Goal: Transaction & Acquisition: Purchase product/service

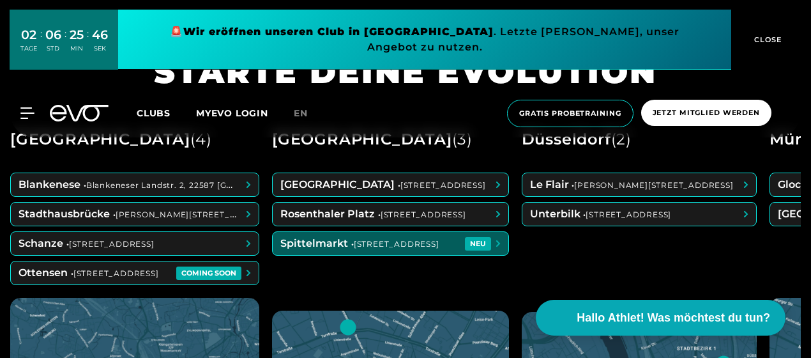
scroll to position [424, 0]
click at [363, 242] on span at bounding box center [391, 244] width 236 height 23
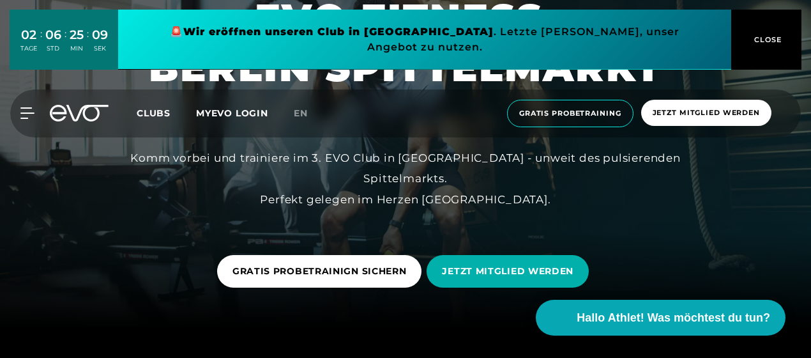
scroll to position [57, 0]
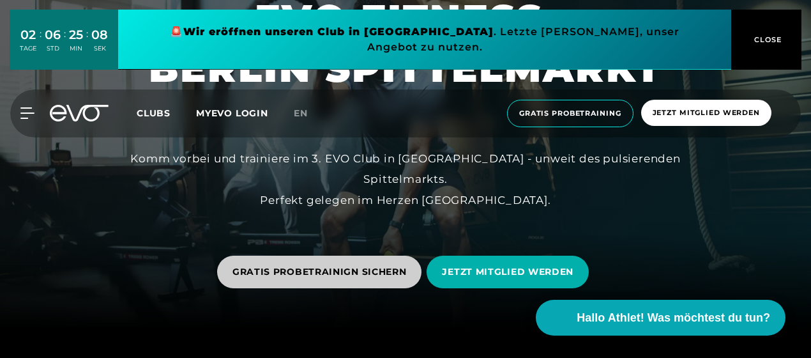
click at [280, 265] on span "GRATIS PROBETRAINIGN SICHERN" at bounding box center [320, 271] width 174 height 13
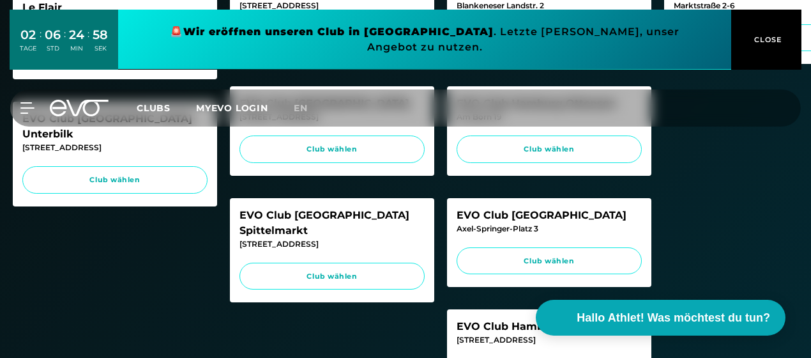
scroll to position [489, 0]
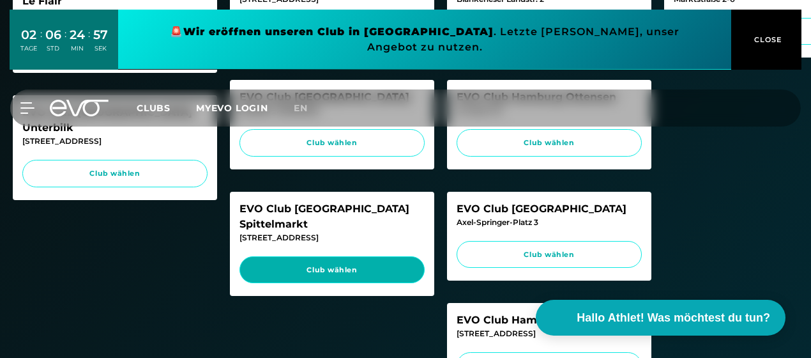
click at [284, 256] on link "Club wählen" at bounding box center [332, 269] width 185 height 27
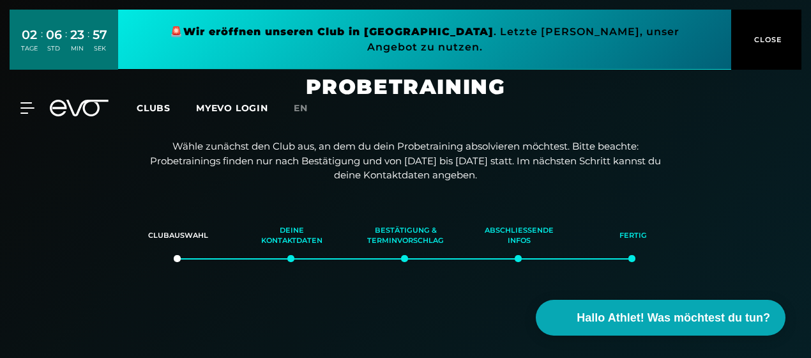
scroll to position [0, 0]
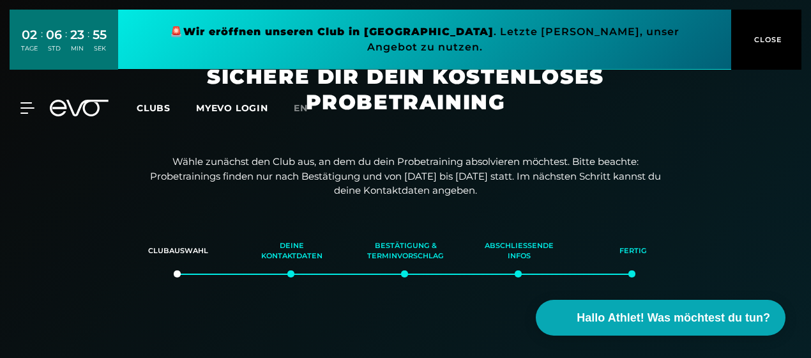
click at [158, 102] on span "Clubs" at bounding box center [154, 107] width 34 height 11
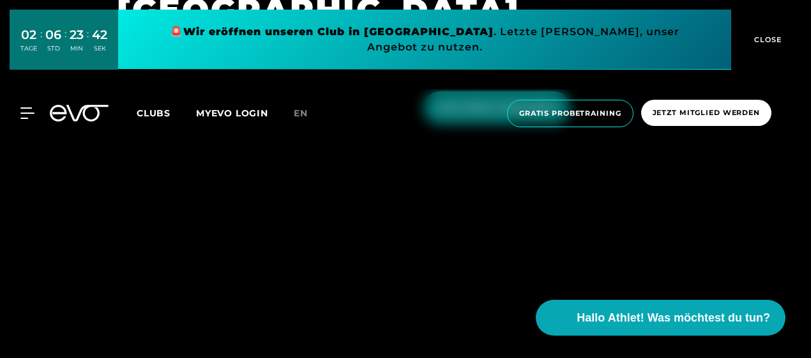
scroll to position [2538, 0]
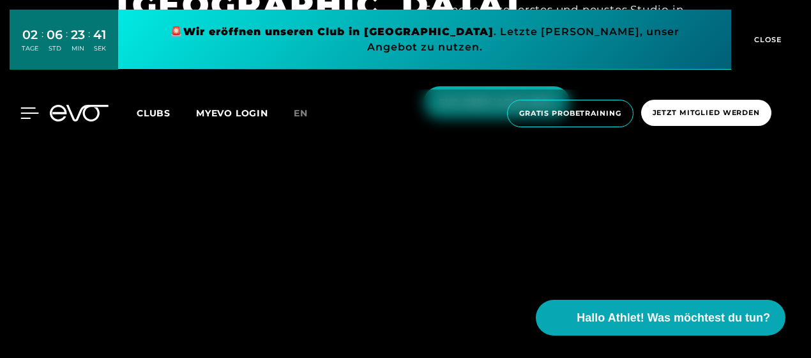
click at [27, 107] on icon at bounding box center [29, 112] width 19 height 11
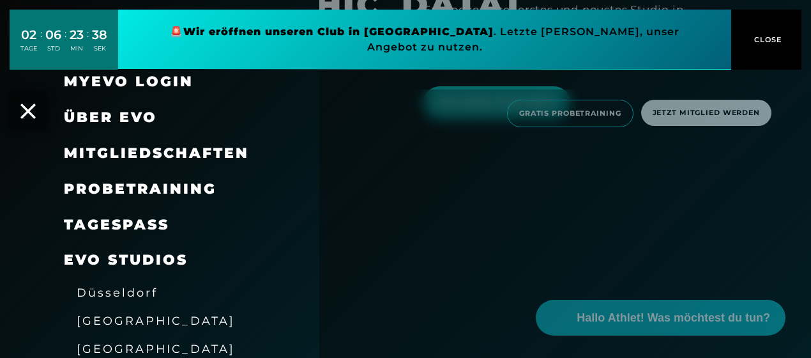
click at [106, 152] on span "Mitgliedschaften" at bounding box center [156, 152] width 185 height 17
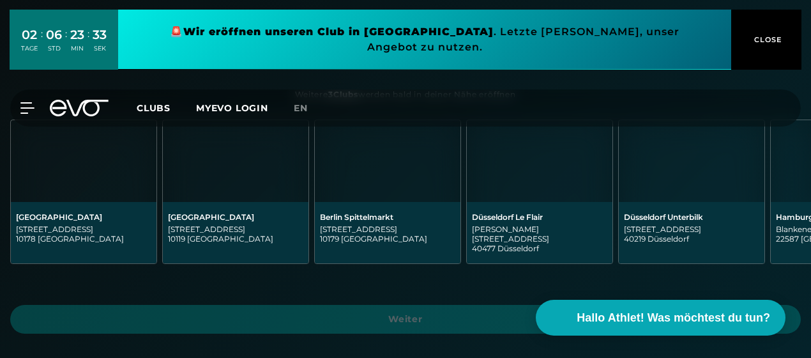
scroll to position [321, 0]
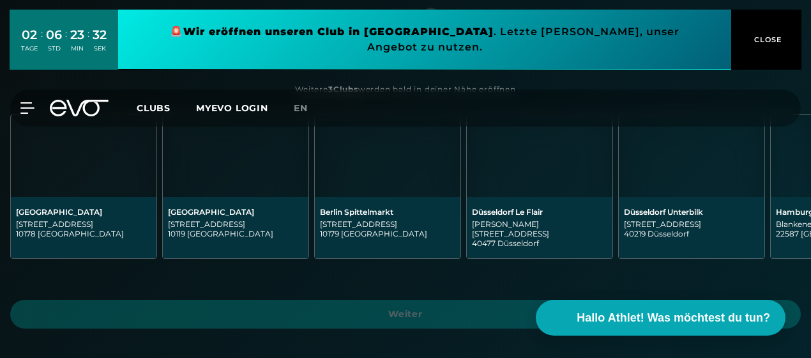
click at [351, 218] on div "[GEOGRAPHIC_DATA][STREET_ADDRESS]" at bounding box center [387, 227] width 135 height 41
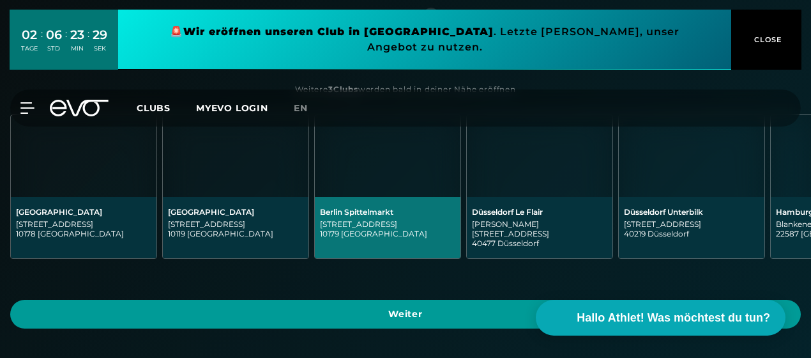
click at [378, 307] on span "Weiter" at bounding box center [406, 313] width 760 height 13
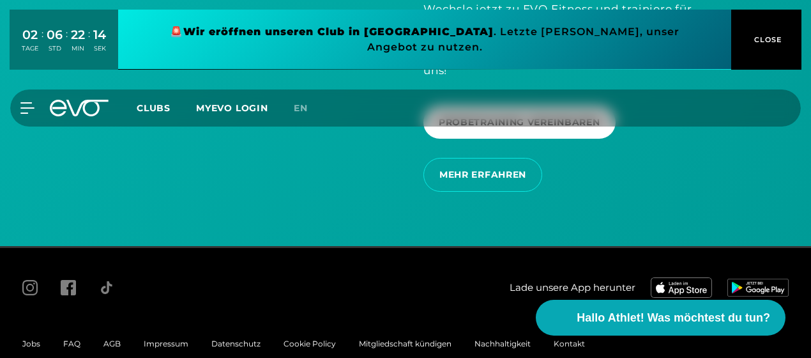
scroll to position [3219, 0]
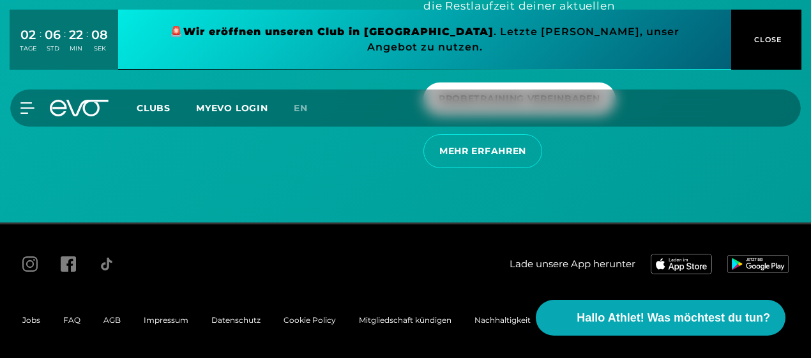
click at [172, 316] on span "Impressum" at bounding box center [166, 320] width 45 height 10
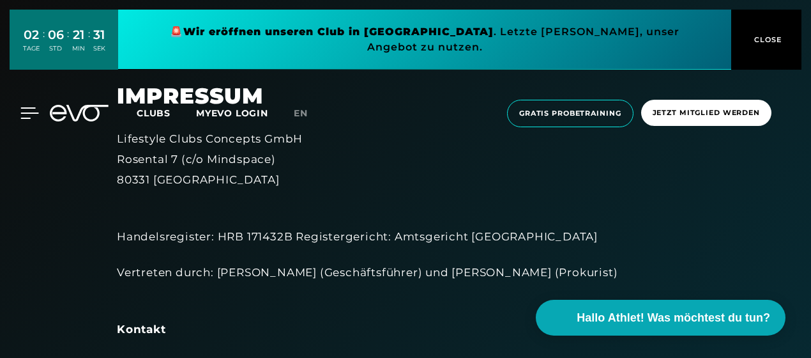
click at [29, 107] on icon at bounding box center [29, 112] width 19 height 11
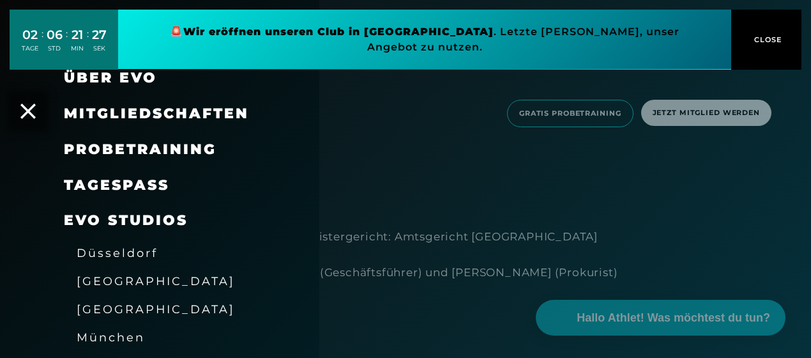
scroll to position [41, 0]
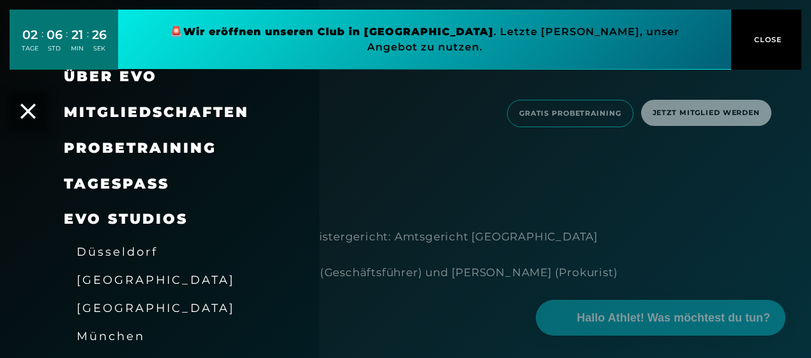
click at [147, 179] on link "TAGESPASS" at bounding box center [116, 183] width 105 height 17
